Goal: Task Accomplishment & Management: Manage account settings

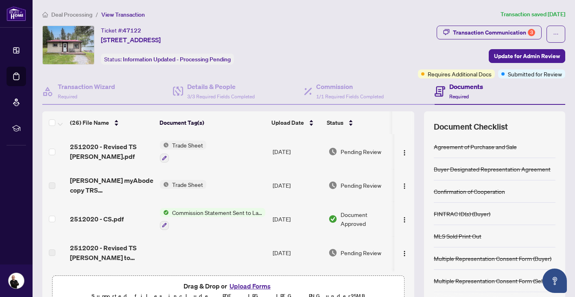
click at [63, 12] on span "Deal Processing" at bounding box center [71, 14] width 41 height 7
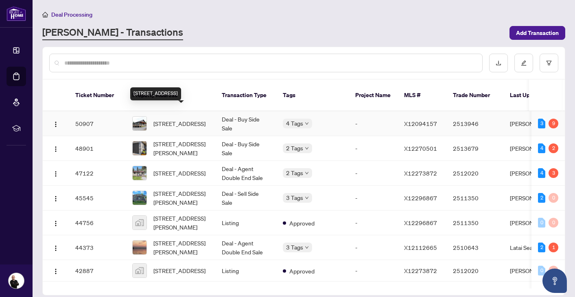
click at [172, 119] on span "[STREET_ADDRESS]" at bounding box center [179, 123] width 52 height 9
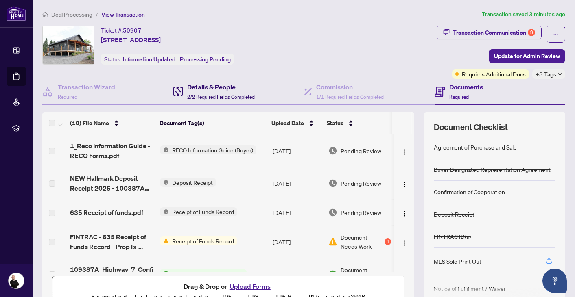
click at [204, 92] on div "Details & People 2/2 Required Fields Completed" at bounding box center [221, 91] width 68 height 19
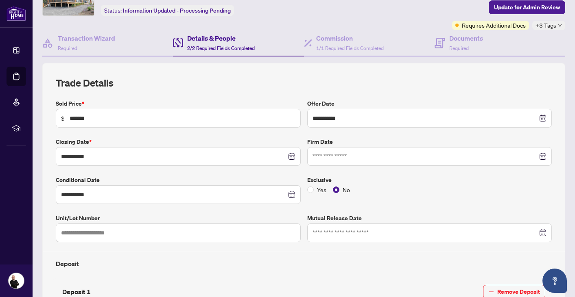
scroll to position [46, 0]
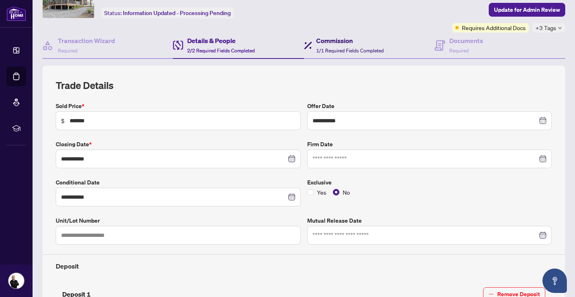
click at [336, 48] on span "1/1 Required Fields Completed" at bounding box center [350, 51] width 68 height 6
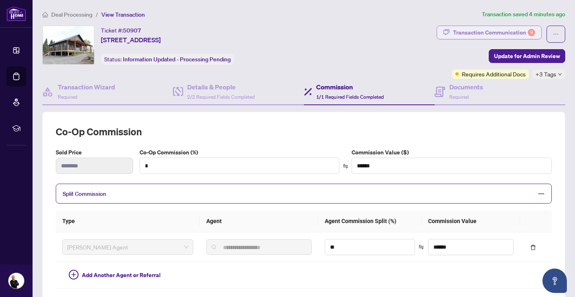
click at [478, 34] on div "Transaction Communication 9" at bounding box center [494, 32] width 82 height 13
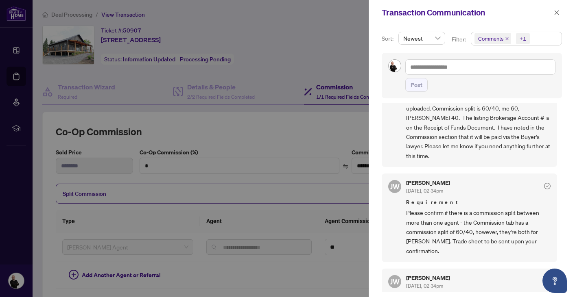
scroll to position [1, 0]
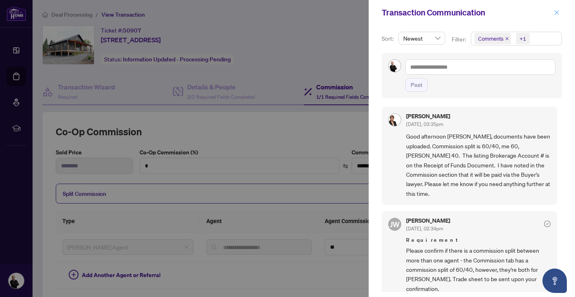
click at [557, 12] on icon "close" at bounding box center [557, 13] width 6 height 6
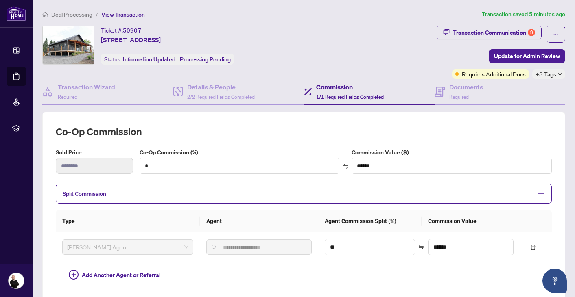
click at [82, 16] on span "Deal Processing" at bounding box center [71, 14] width 41 height 7
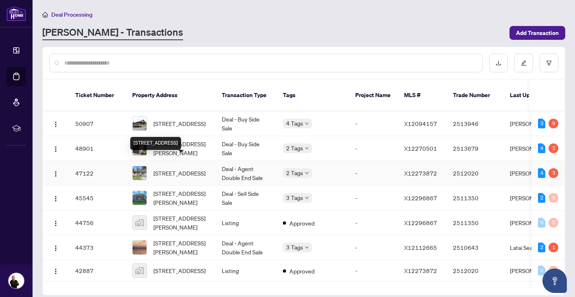
click at [185, 169] on span "[STREET_ADDRESS]" at bounding box center [179, 173] width 52 height 9
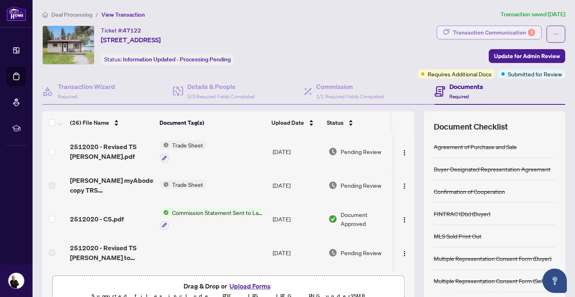
click at [467, 33] on div "Transaction Communication 3" at bounding box center [494, 32] width 82 height 13
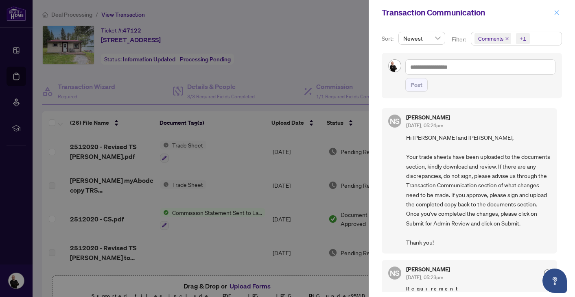
click at [555, 13] on icon "close" at bounding box center [556, 12] width 4 height 4
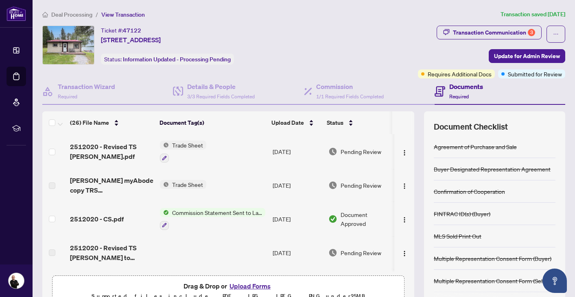
click at [75, 14] on span "Deal Processing" at bounding box center [71, 14] width 41 height 7
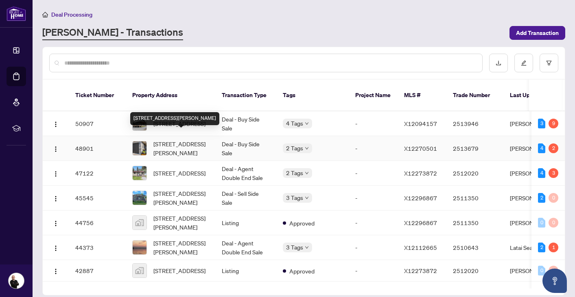
click at [174, 144] on span "[STREET_ADDRESS][PERSON_NAME]" at bounding box center [180, 149] width 55 height 18
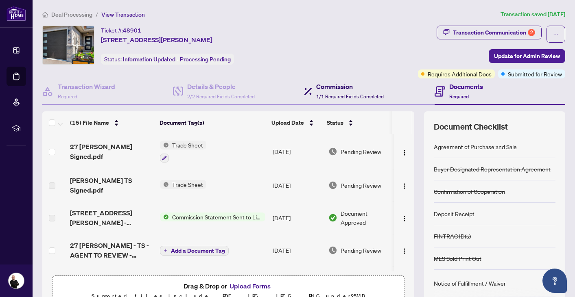
click at [339, 94] on span "1/1 Required Fields Completed" at bounding box center [350, 97] width 68 height 6
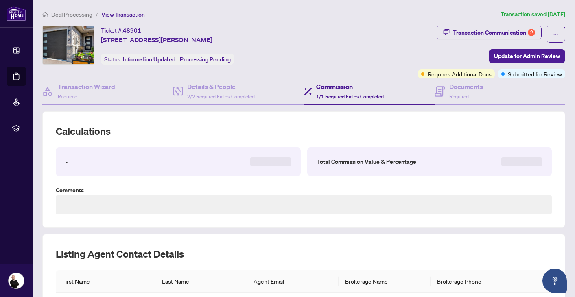
type textarea "**********"
